Goal: Information Seeking & Learning: Learn about a topic

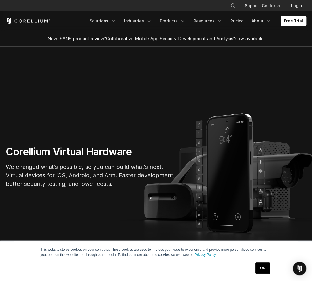
click at [288, 23] on link "Free Trial" at bounding box center [293, 21] width 26 height 10
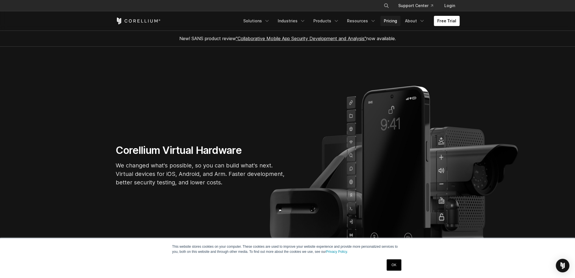
click at [396, 25] on link "Pricing" at bounding box center [391, 21] width 20 height 10
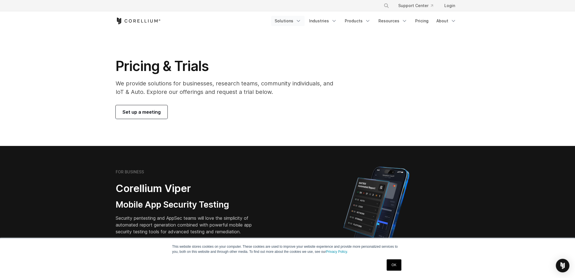
click at [297, 17] on link "Solutions" at bounding box center [287, 21] width 33 height 10
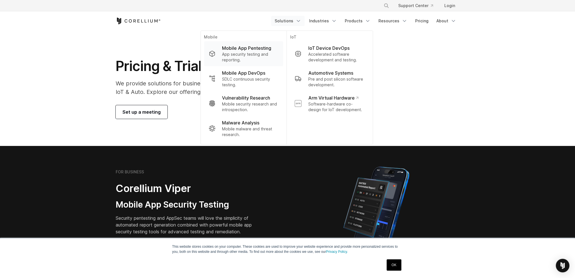
click at [251, 49] on p "Mobile App Pentesting" at bounding box center [246, 48] width 49 height 7
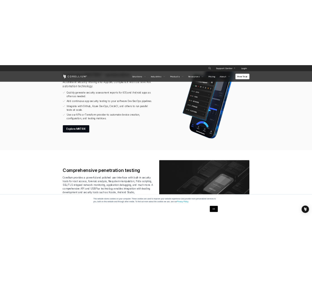
scroll to position [821, 0]
